Goal: Task Accomplishment & Management: Complete application form

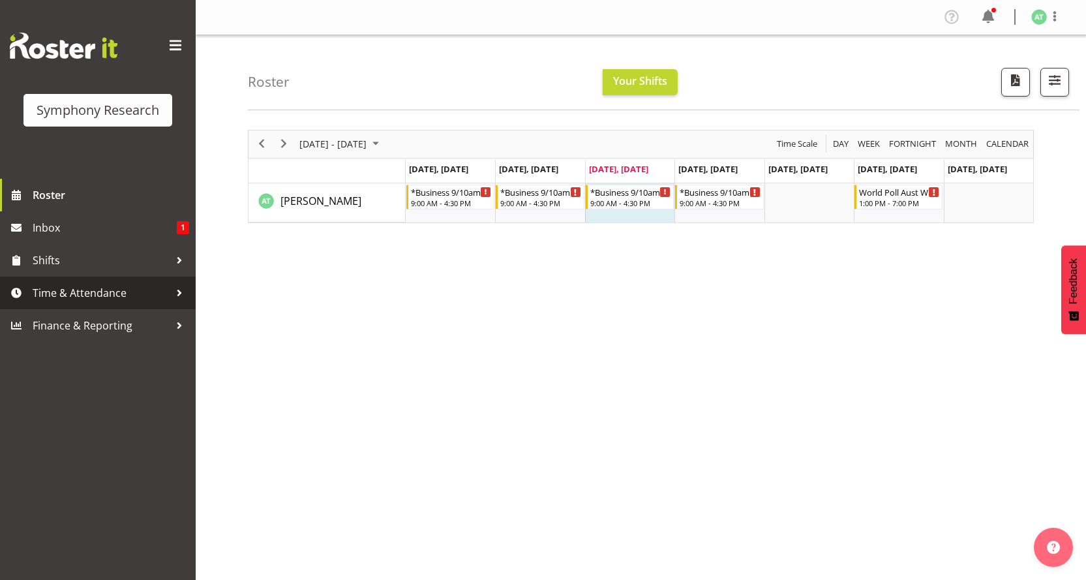
click at [104, 284] on span "Time & Attendance" at bounding box center [101, 293] width 137 height 20
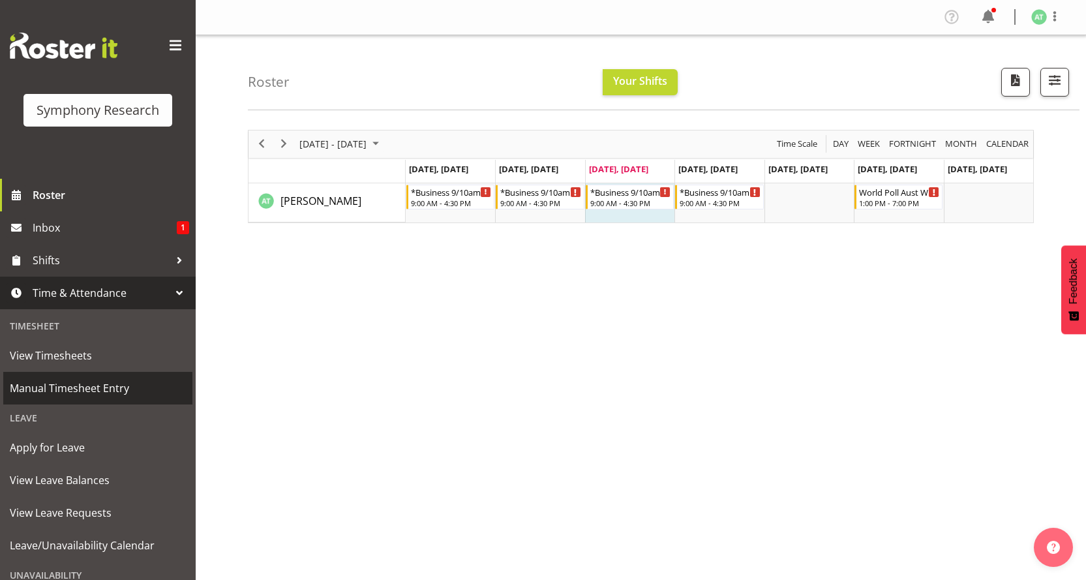
click at [96, 380] on span "Manual Timesheet Entry" at bounding box center [98, 388] width 176 height 20
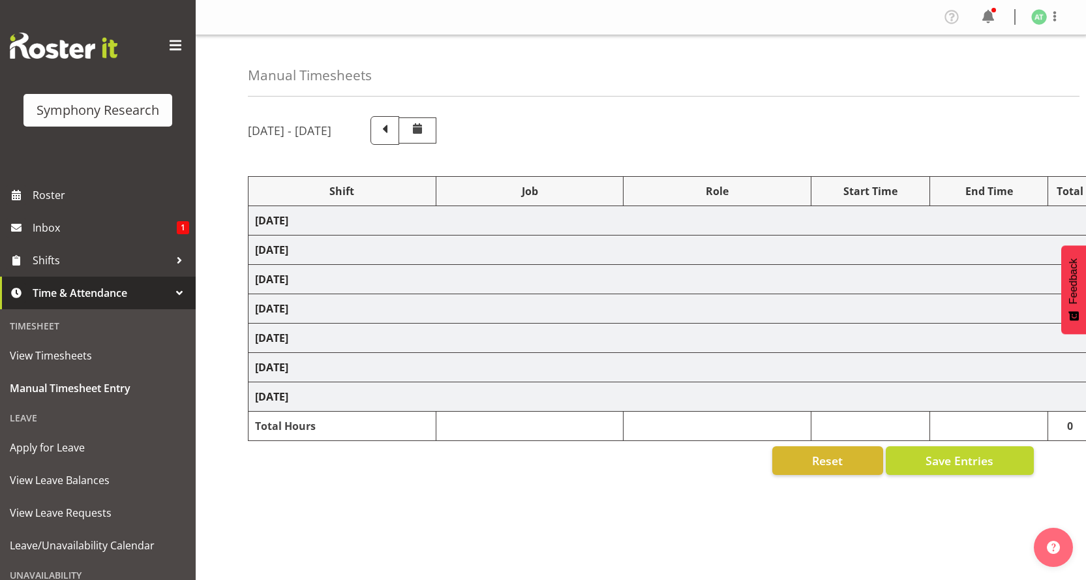
select select "26078"
select select "760"
select select "26078"
select select "10733"
select select "47"
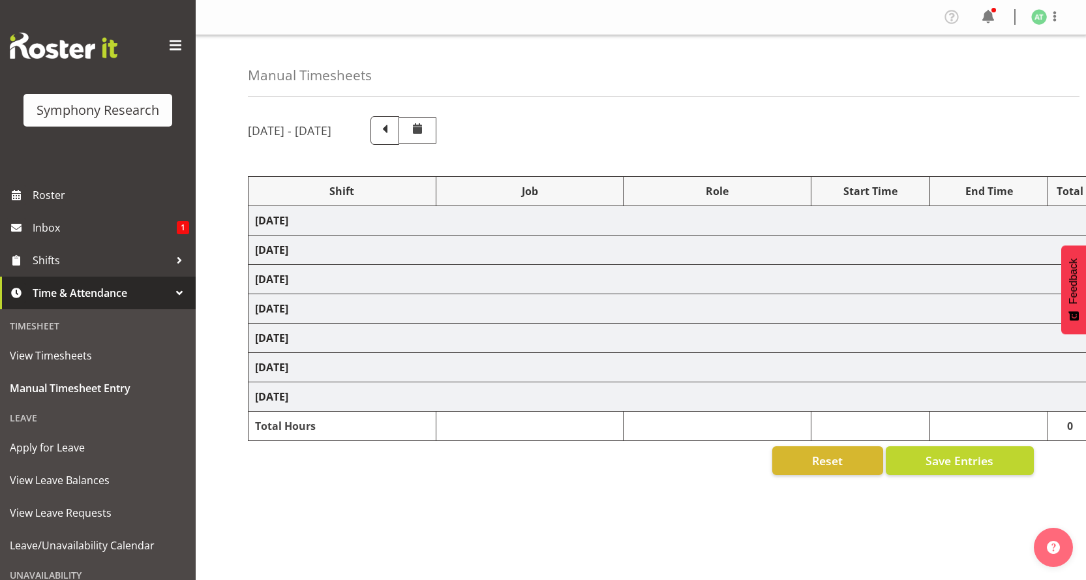
select select "26078"
select select "10499"
select select "47"
select select "26078"
select select "10733"
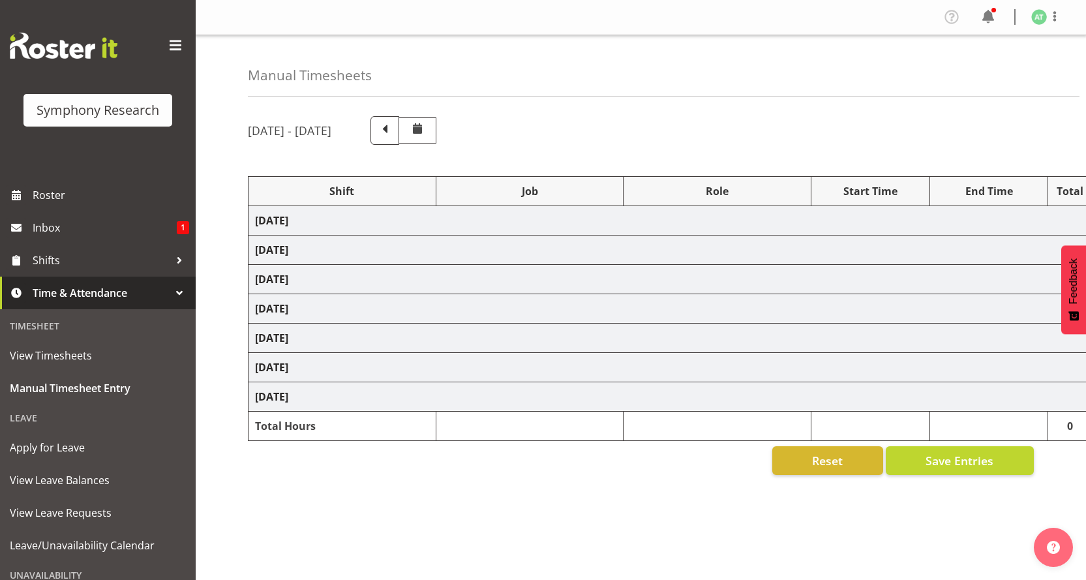
select select "26078"
select select "10527"
select select "47"
select select "26078"
select select "10733"
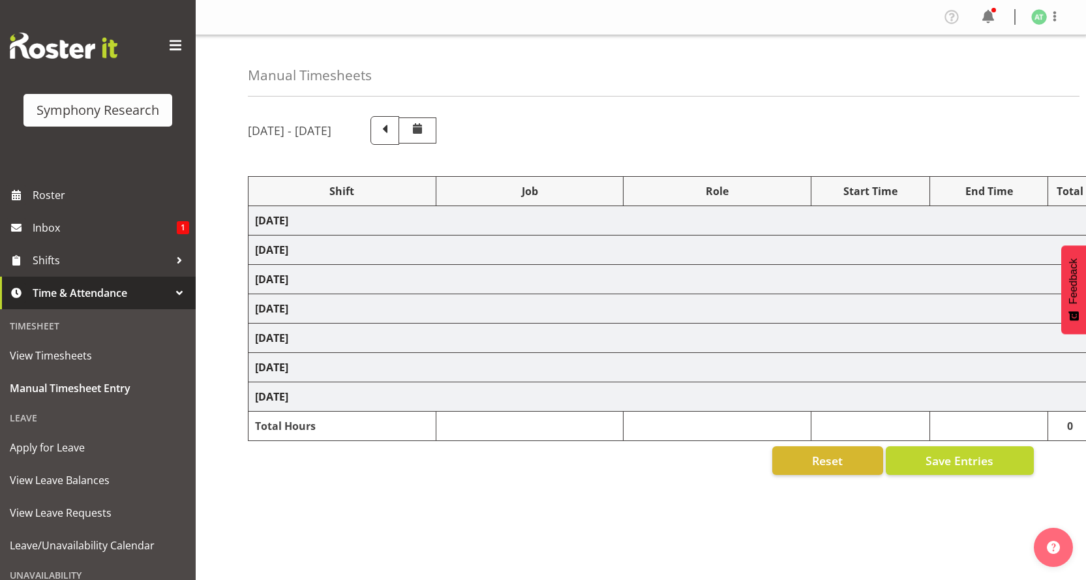
select select "47"
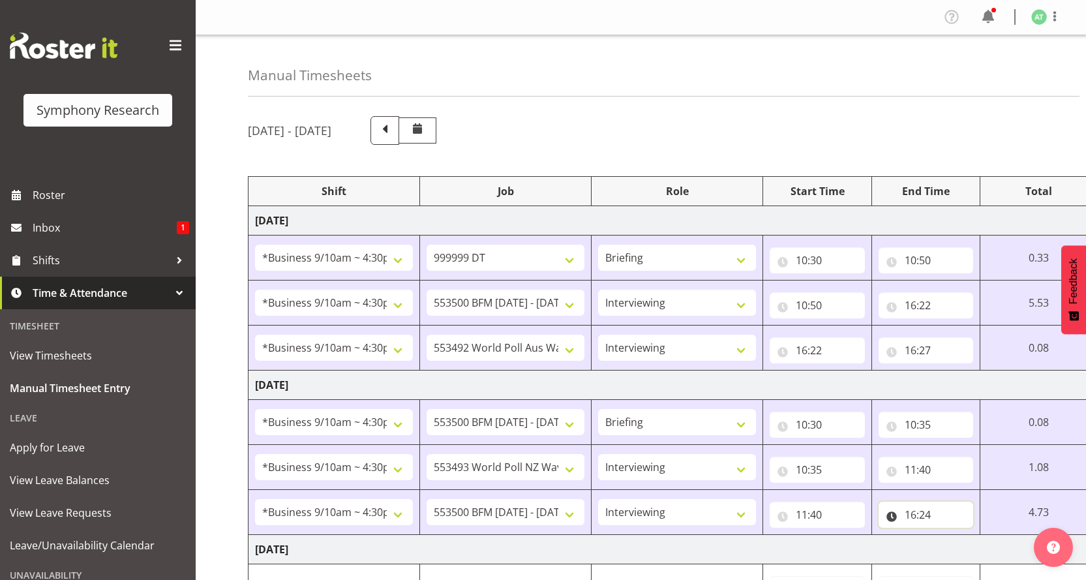
click at [936, 502] on input "16:24" at bounding box center [926, 515] width 95 height 26
click at [1014, 536] on select "00 01 02 03 04 05 06 07 08 09 10 11 12 13 14 15 16 17 18 19 20 21 22 23 24 25 2…" at bounding box center [1001, 549] width 29 height 26
select select "39"
click at [1005, 536] on select "00 01 02 03 04 05 06 07 08 09 10 11 12 13 14 15 16 17 18 19 20 21 22 23 24 25 2…" at bounding box center [1001, 549] width 29 height 26
type input "16:39"
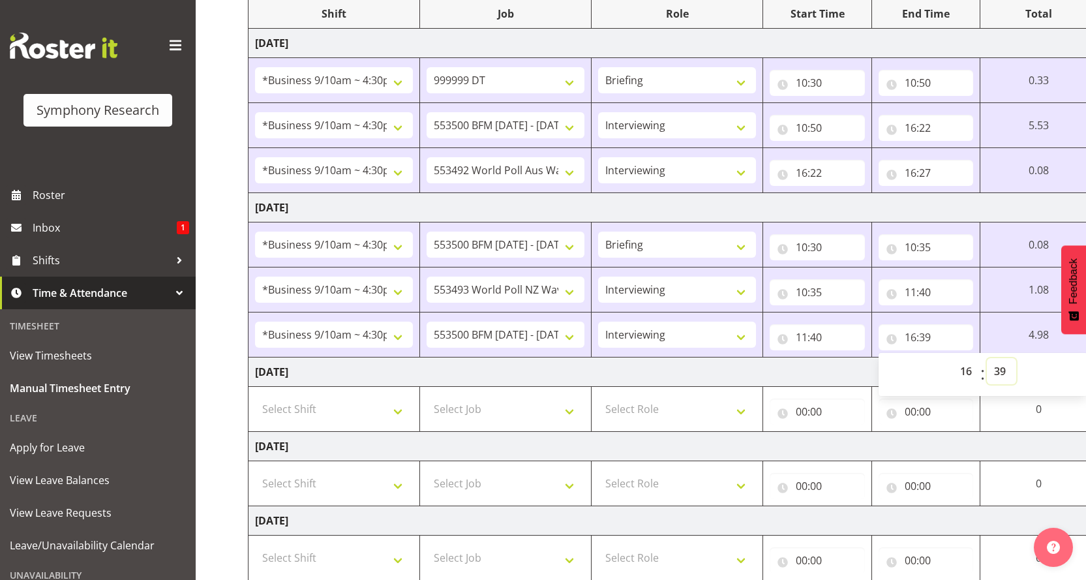
scroll to position [271, 0]
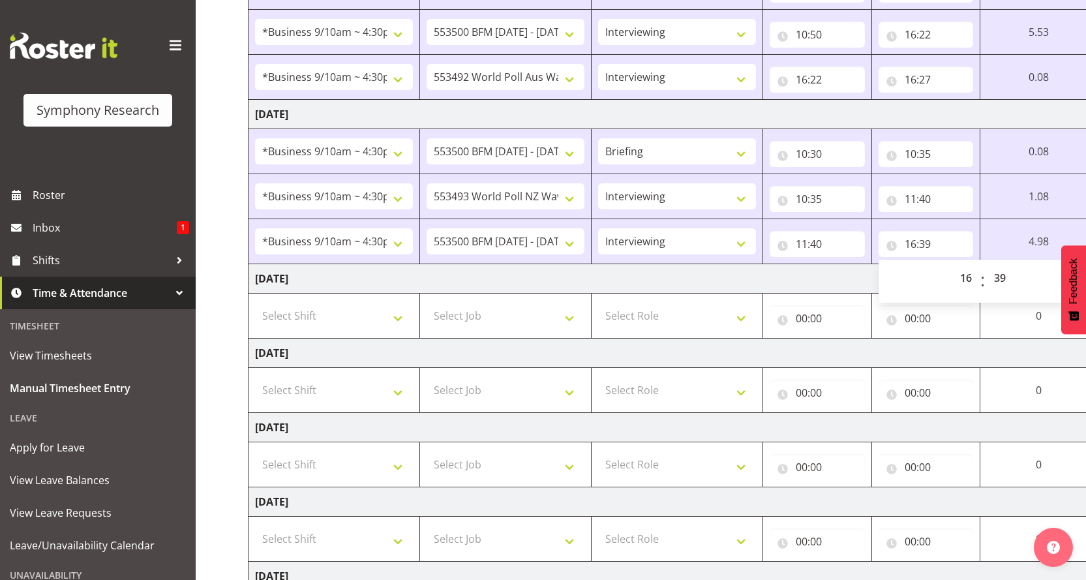
drag, startPoint x: 972, startPoint y: 547, endPoint x: 968, endPoint y: 524, distance: 23.2
click at [933, 231] on input "16:39" at bounding box center [926, 244] width 95 height 26
click at [1016, 265] on select "00 01 02 03 04 05 06 07 08 09 10 11 12 13 14 15 16 17 18 19 20 21 22 23 24 25 2…" at bounding box center [1001, 278] width 29 height 26
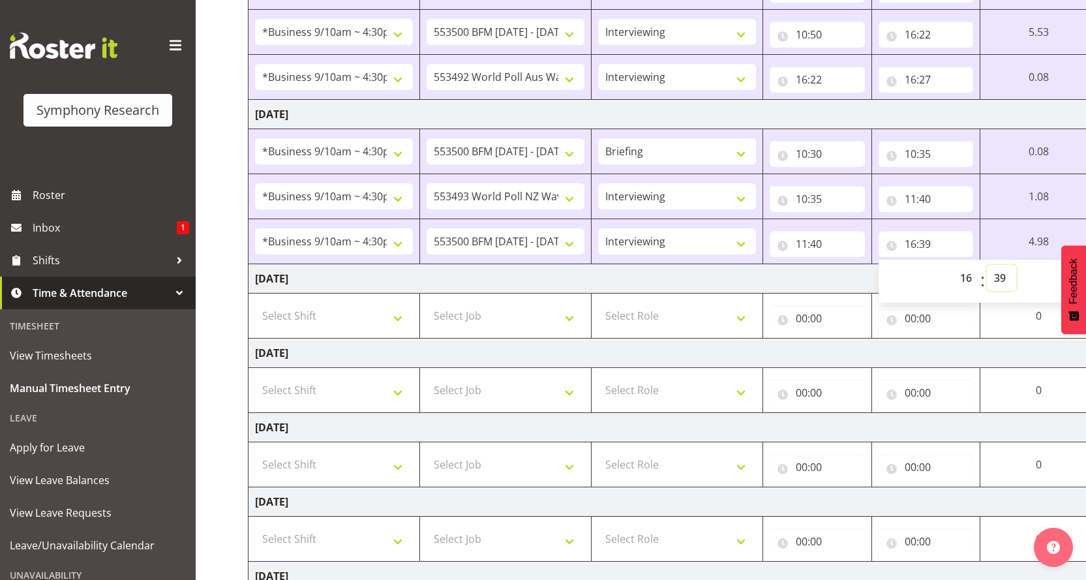
select select "40"
click at [1005, 265] on select "00 01 02 03 04 05 06 07 08 09 10 11 12 13 14 15 16 17 18 19 20 21 22 23 24 25 2…" at bounding box center [1001, 278] width 29 height 26
type input "16:40"
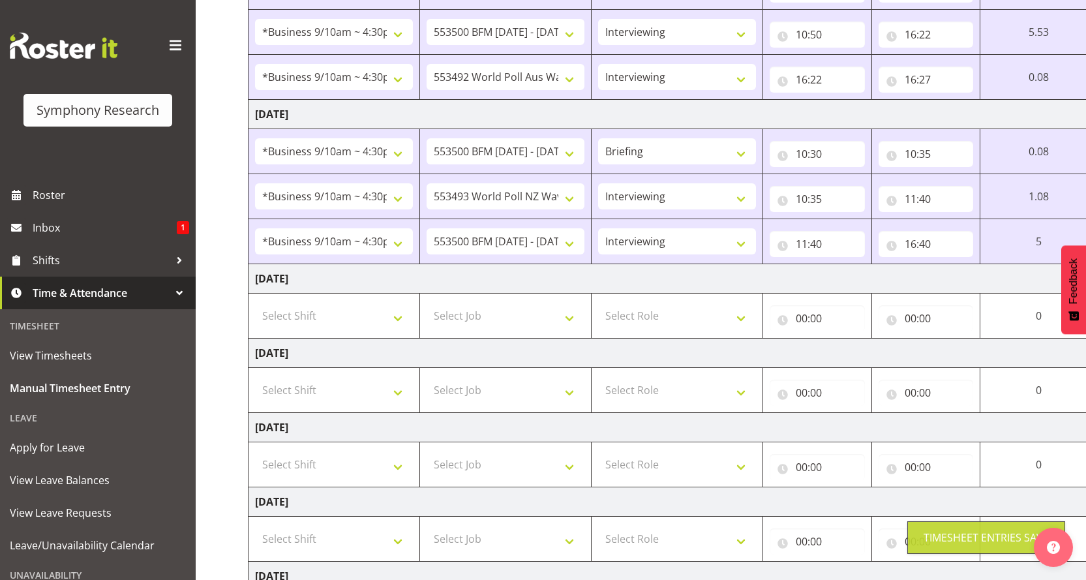
drag, startPoint x: 980, startPoint y: 546, endPoint x: 968, endPoint y: 538, distance: 14.1
click at [979, 545] on div "Timesheet Entries Save" at bounding box center [986, 538] width 125 height 16
